Goal: Transaction & Acquisition: Purchase product/service

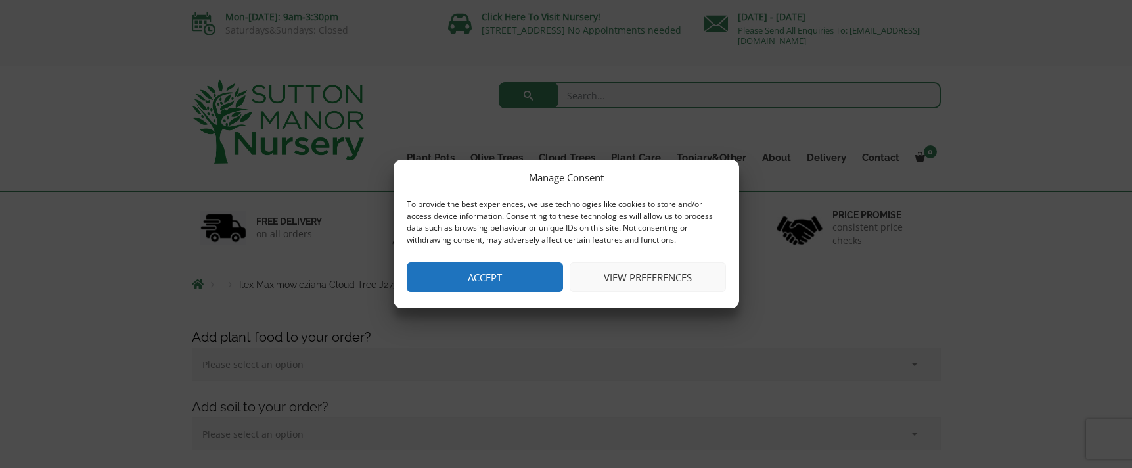
click at [513, 273] on button "Accept" at bounding box center [485, 277] width 156 height 30
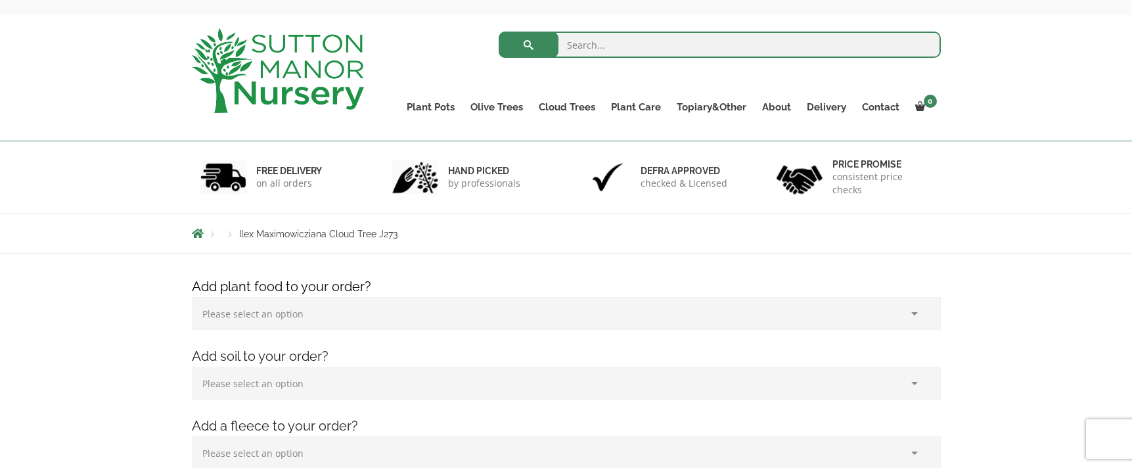
scroll to position [53, 0]
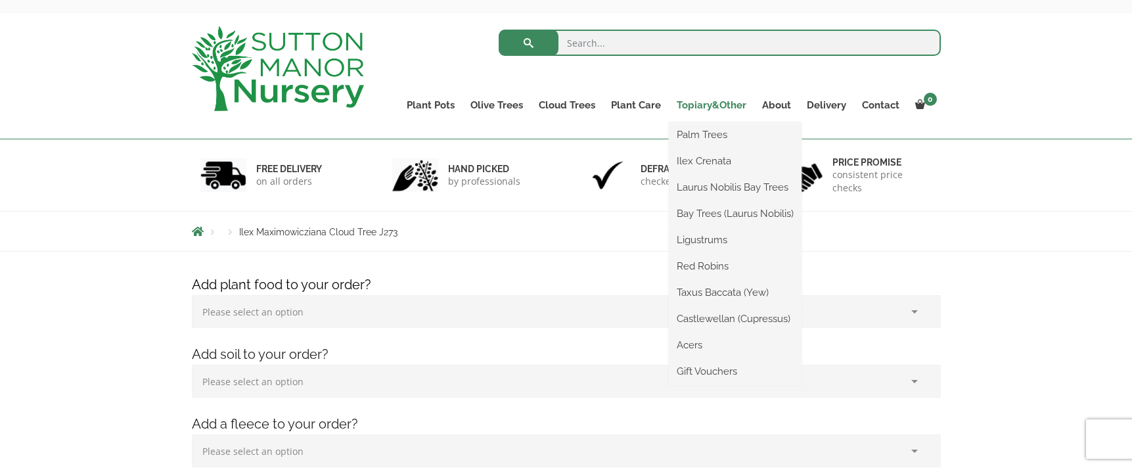
click at [707, 105] on link "Topiary&Other" at bounding box center [711, 105] width 85 height 18
click at [695, 291] on link "Taxus Baccata (Yew)" at bounding box center [735, 292] width 133 height 20
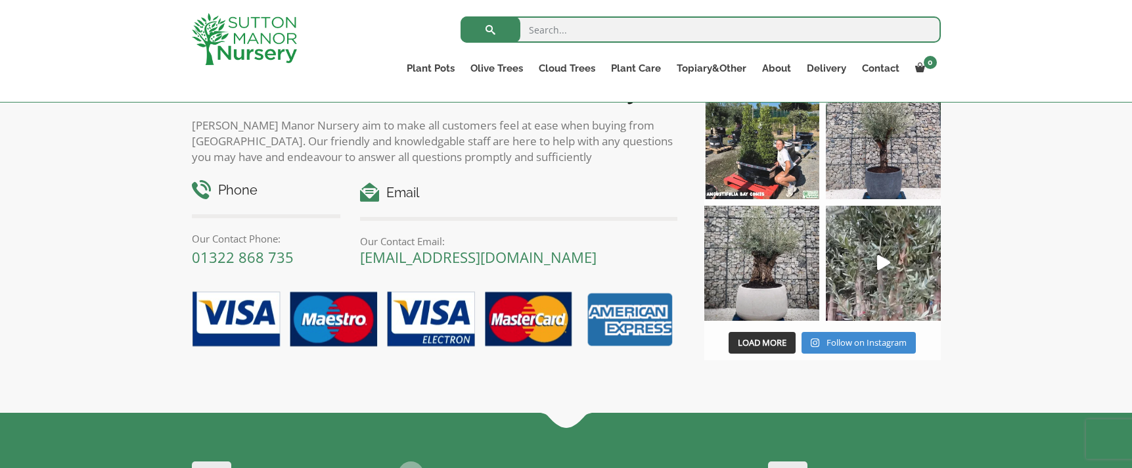
scroll to position [1024, 0]
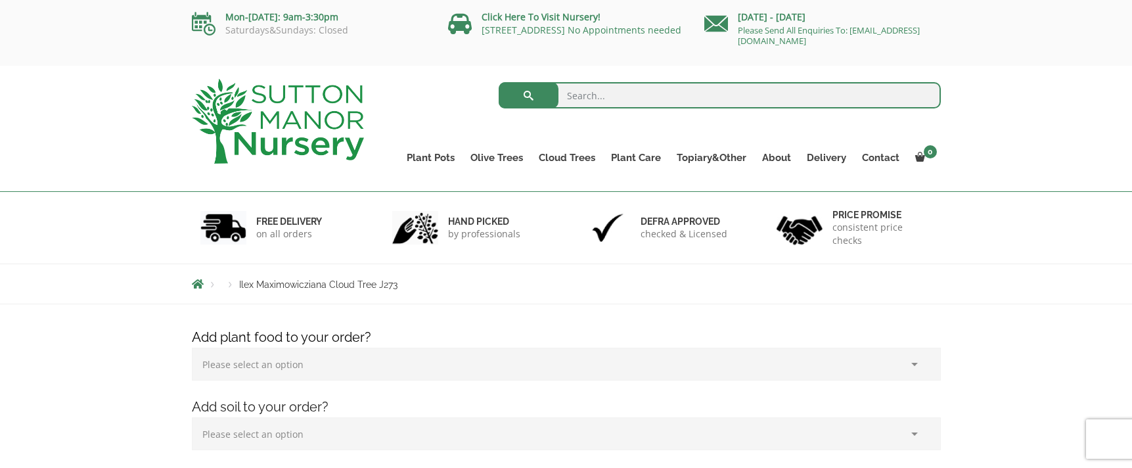
scroll to position [53, 0]
